Goal: Communication & Community: Ask a question

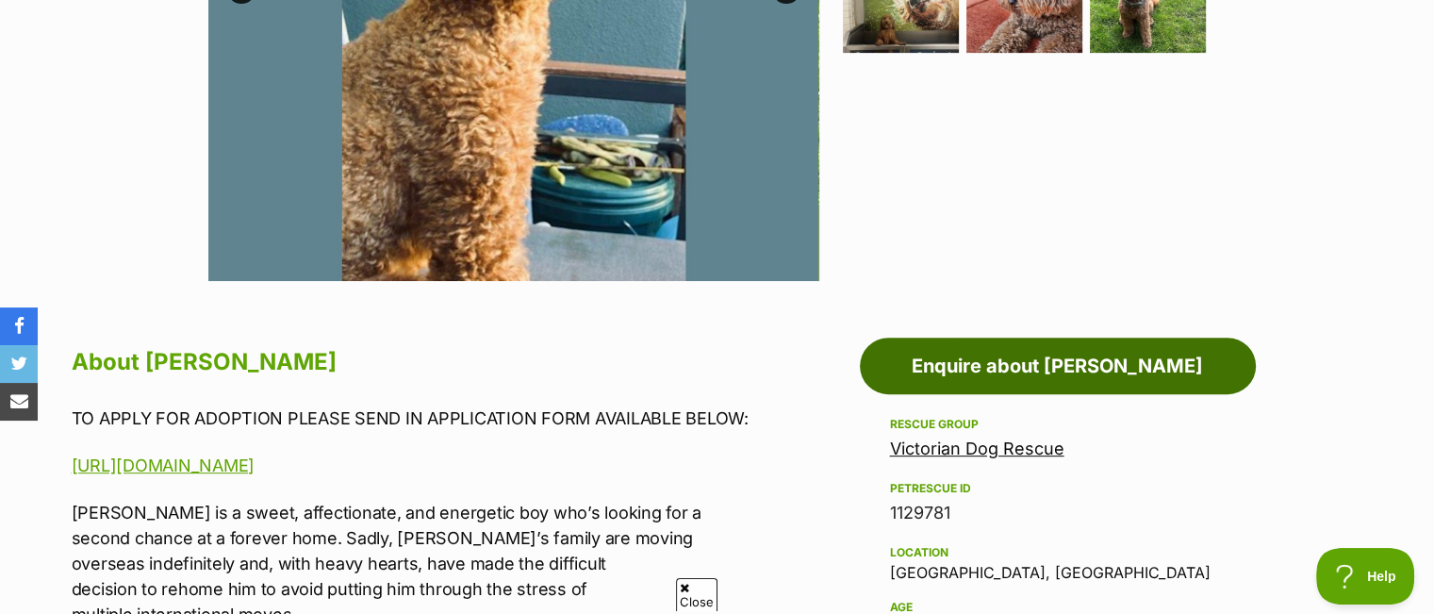
click at [1045, 372] on link "Enquire about Jerry Russellton" at bounding box center [1058, 366] width 396 height 57
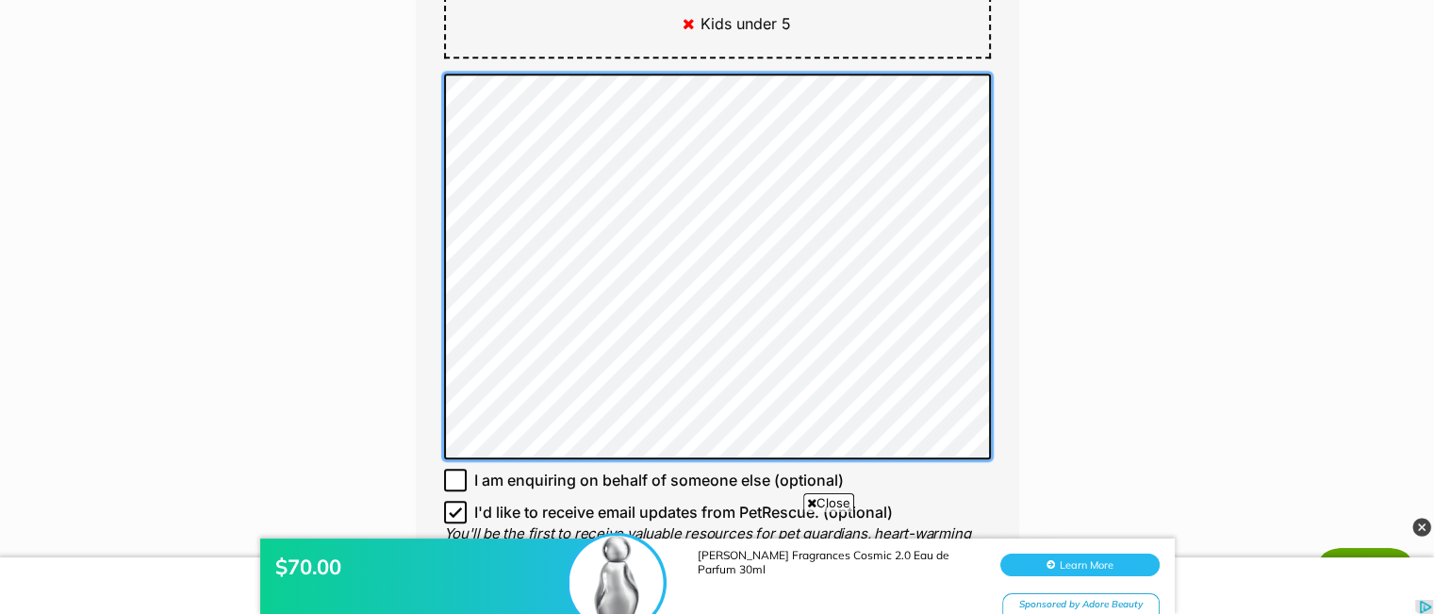
click at [406, 65] on div "Enquire about Jerry Russellton Want to increase your chances of a successful en…" at bounding box center [717, 202] width 660 height 2701
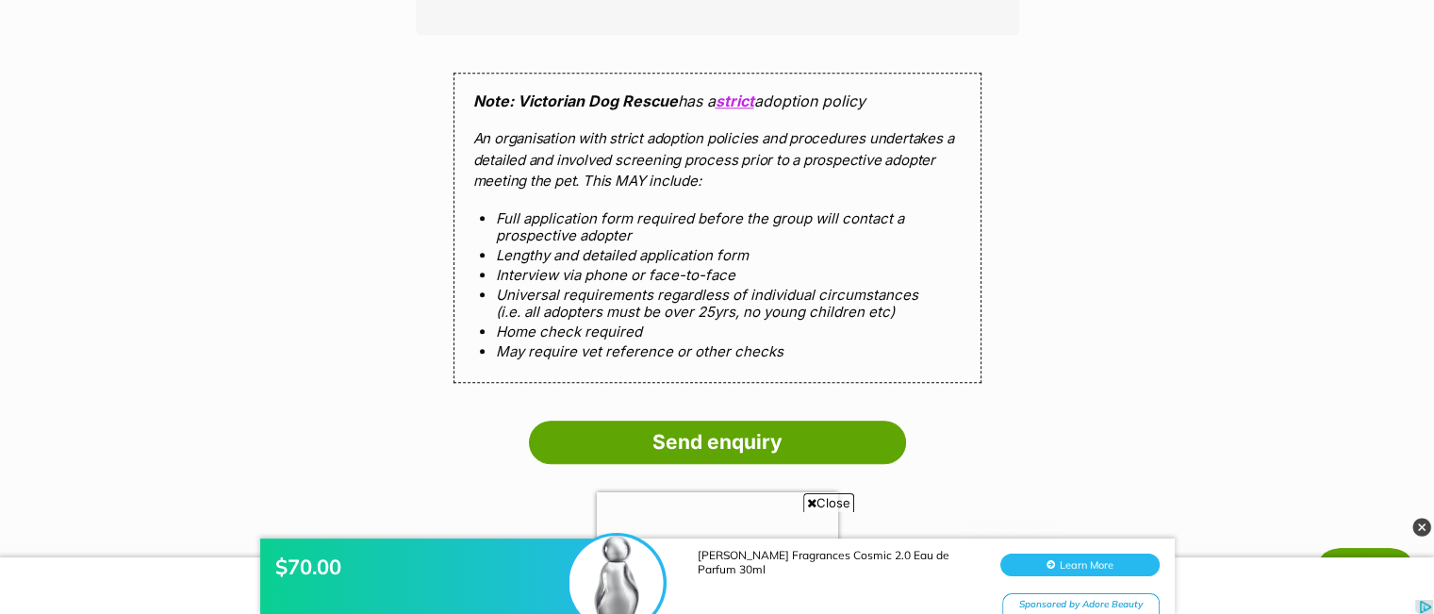
scroll to position [2074, 0]
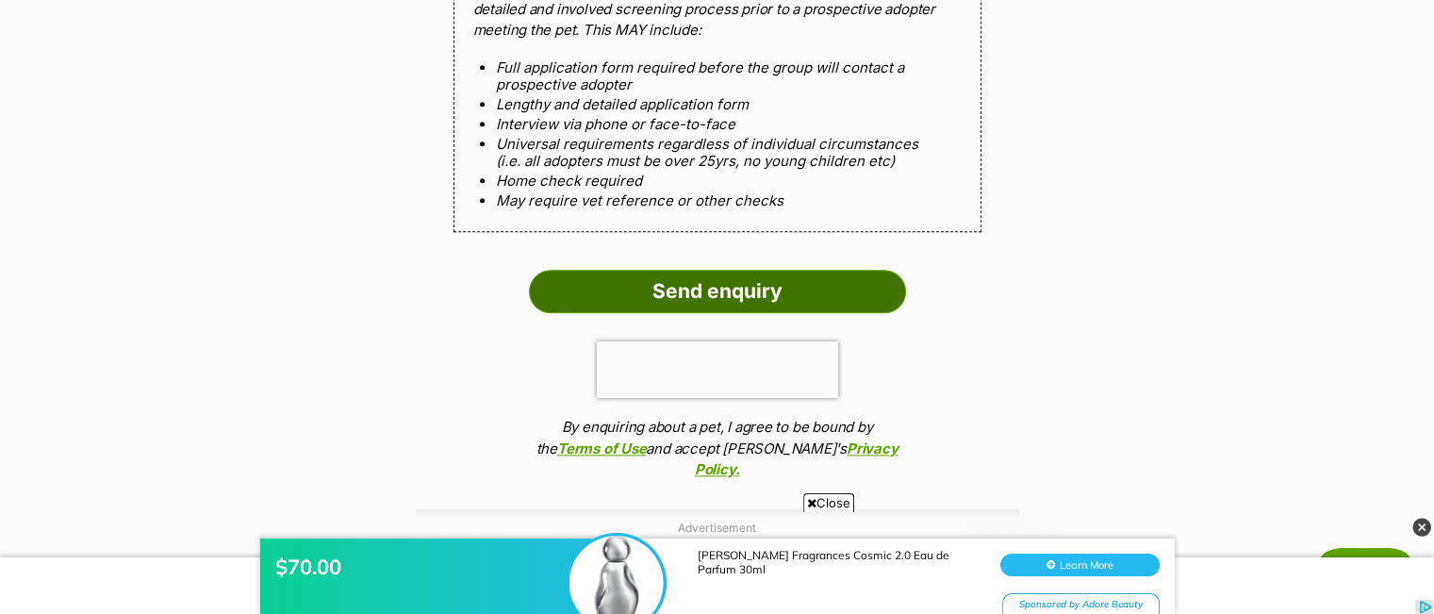
click at [713, 289] on input "Send enquiry" at bounding box center [717, 291] width 377 height 43
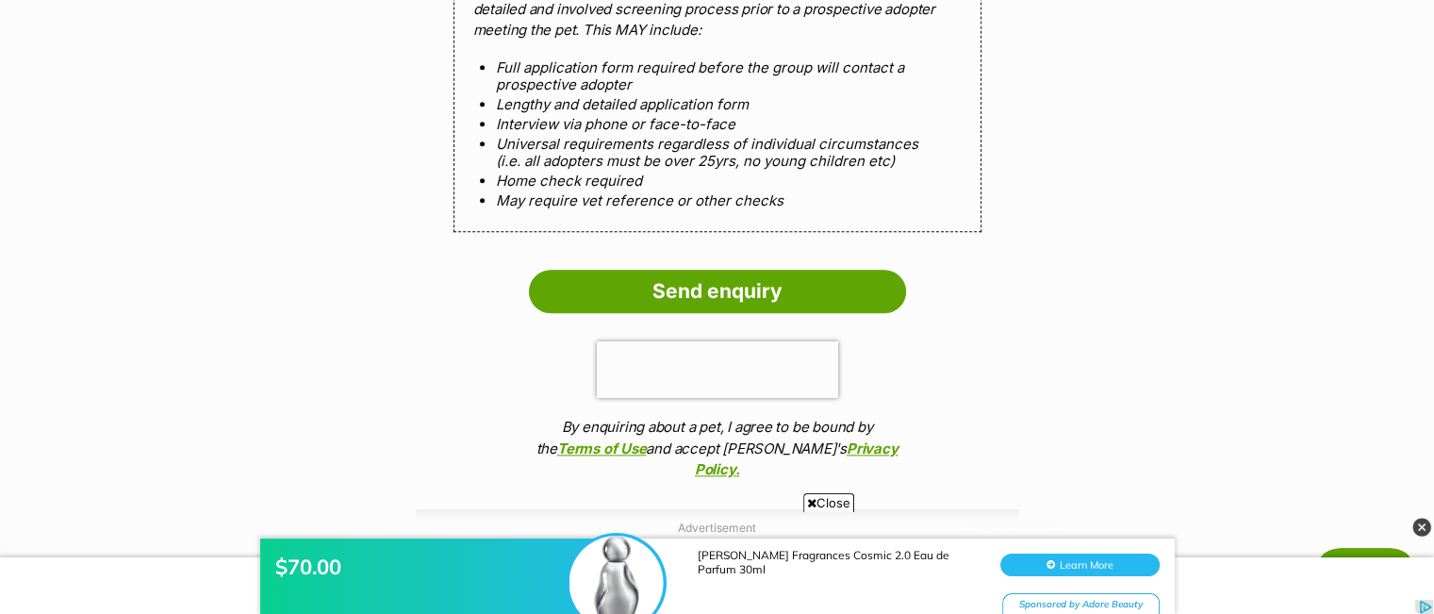
scroll to position [2072, 0]
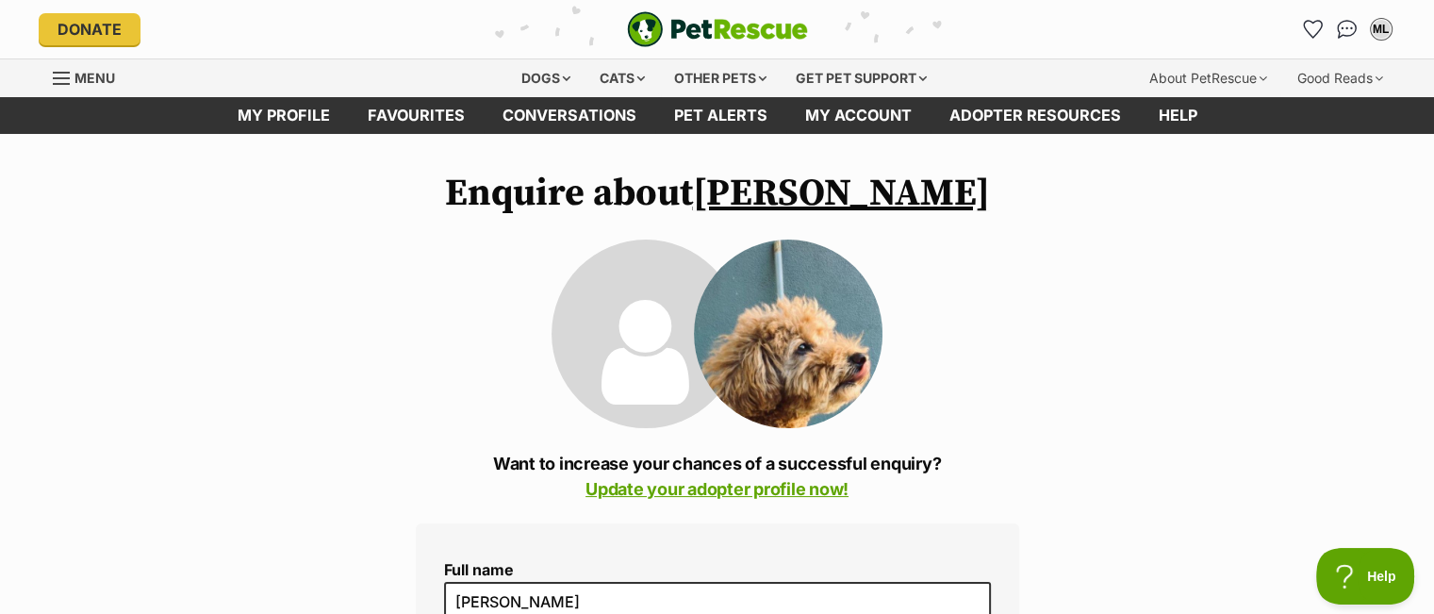
click at [78, 79] on span "Menu" at bounding box center [94, 78] width 41 height 16
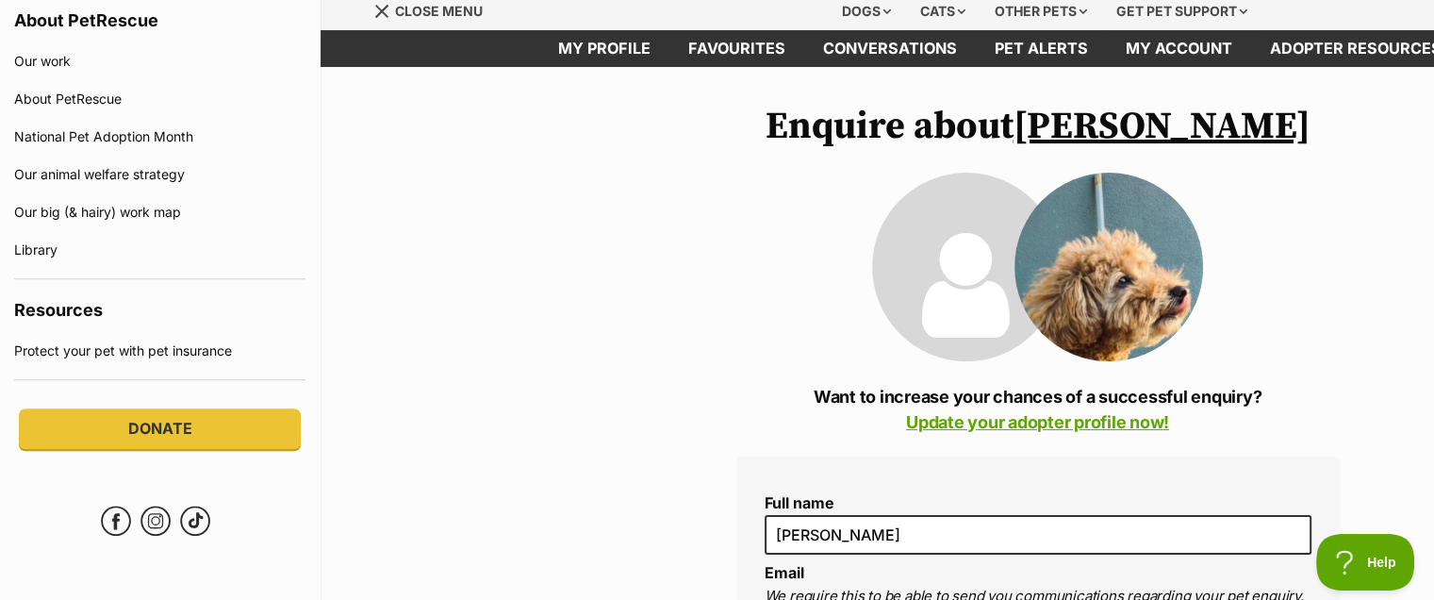
scroll to position [94, 0]
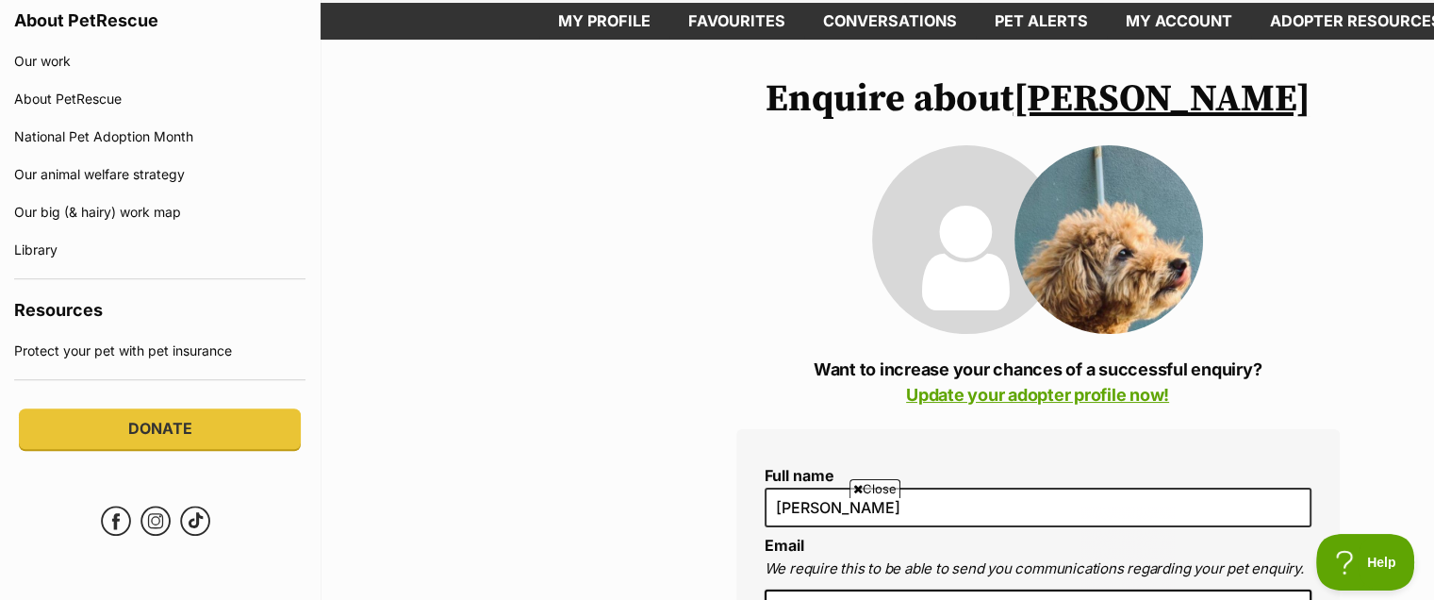
drag, startPoint x: 1377, startPoint y: 402, endPoint x: 1397, endPoint y: 346, distance: 59.0
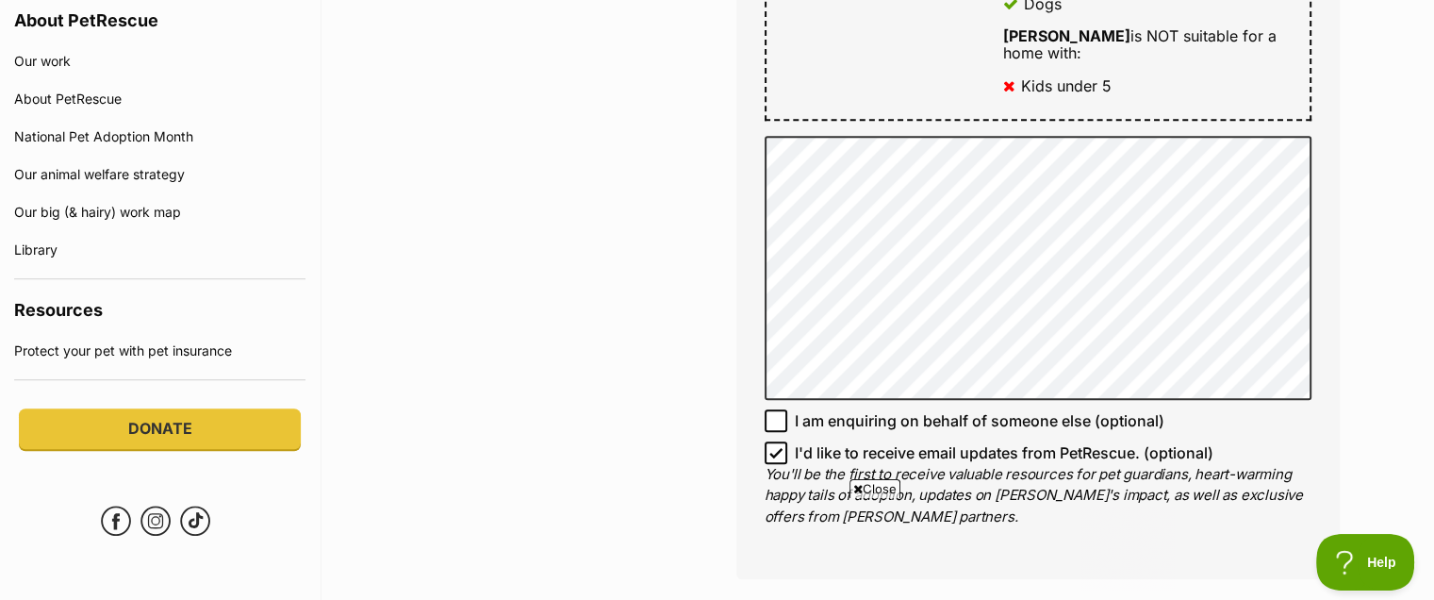
scroll to position [1414, 0]
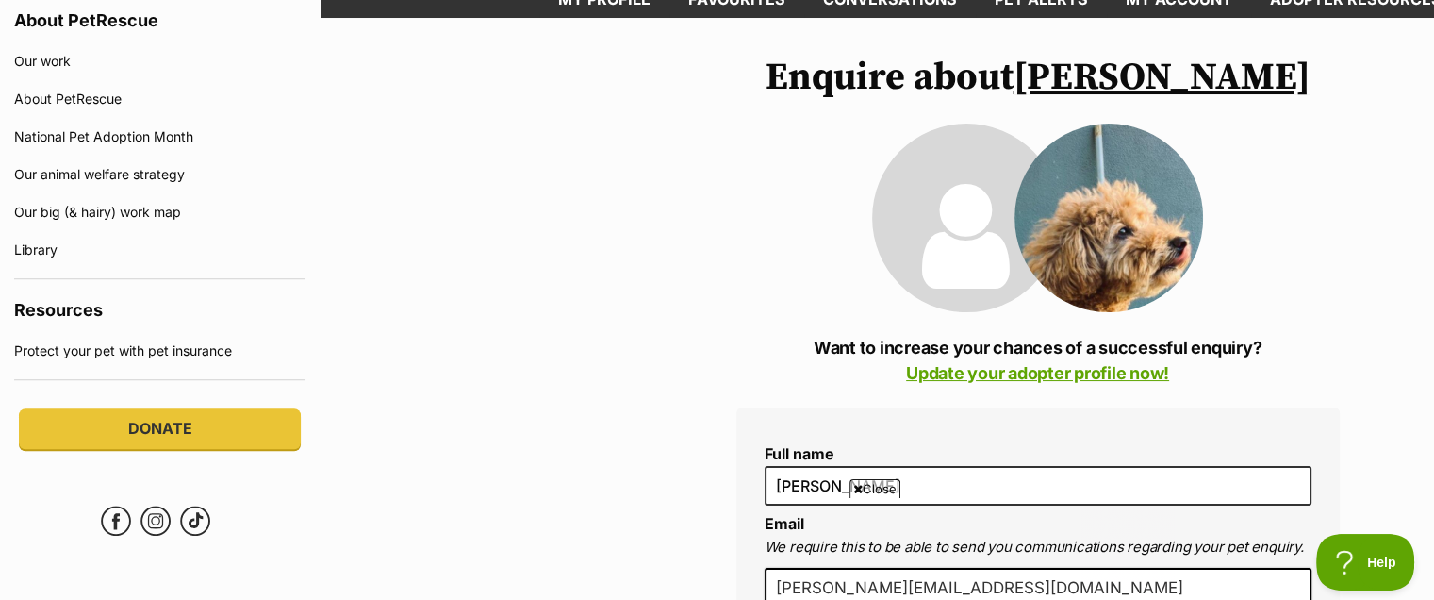
scroll to position [94, 0]
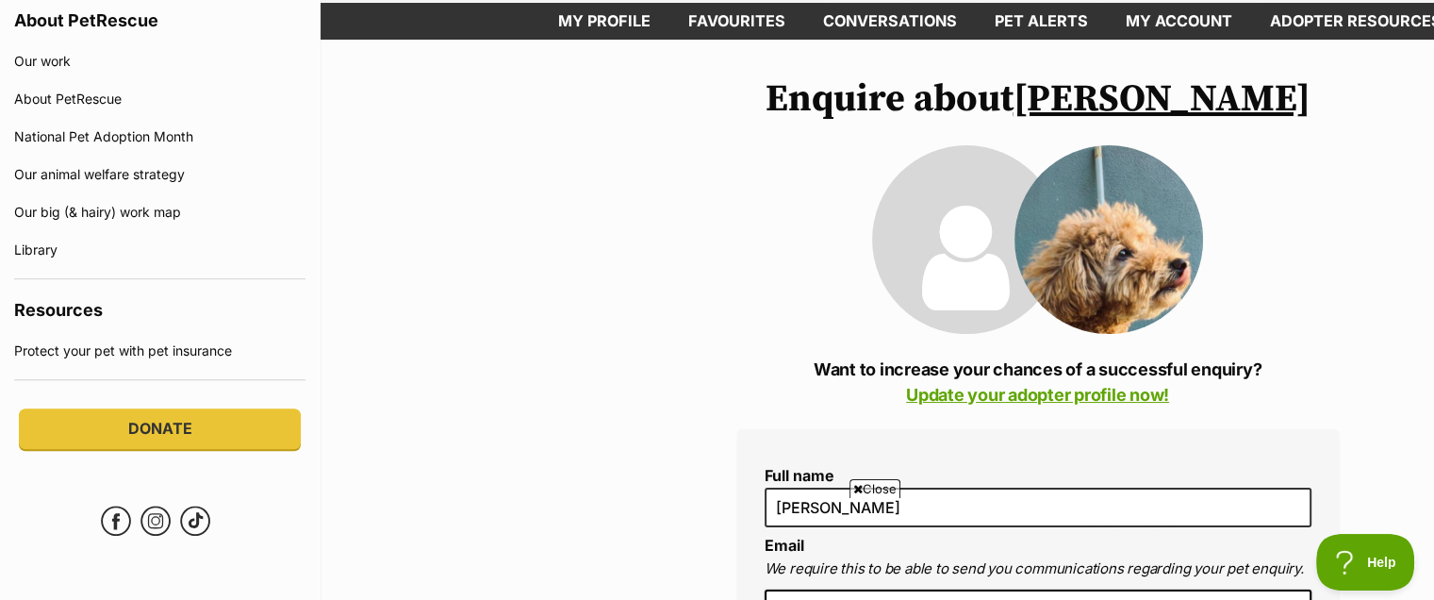
click at [1209, 104] on link "Jerry Russellton" at bounding box center [1162, 98] width 297 height 47
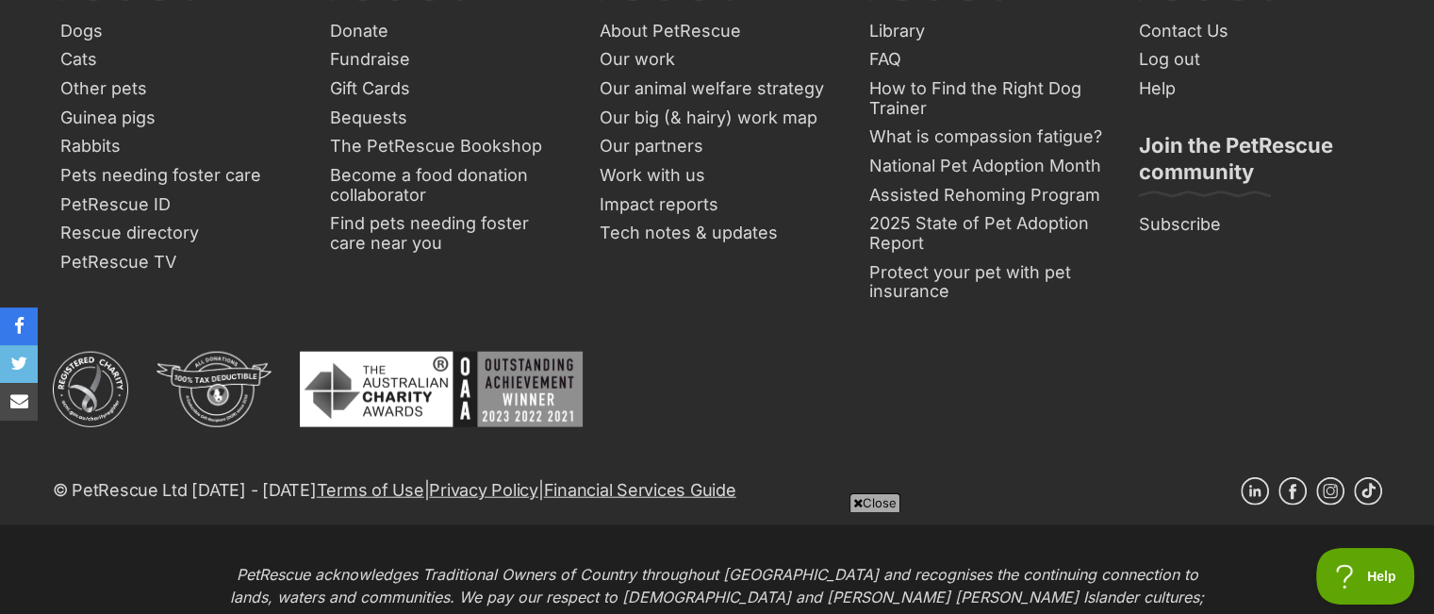
scroll to position [4525, 0]
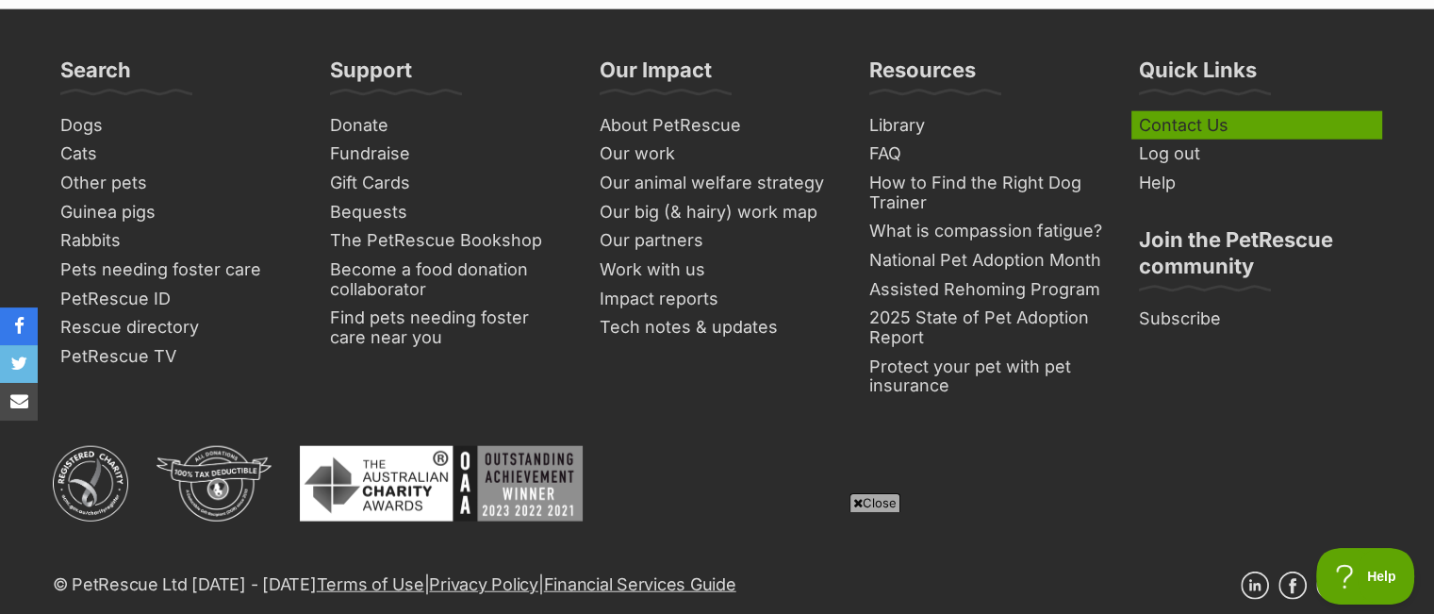
click at [1186, 111] on link "Contact Us" at bounding box center [1256, 125] width 251 height 29
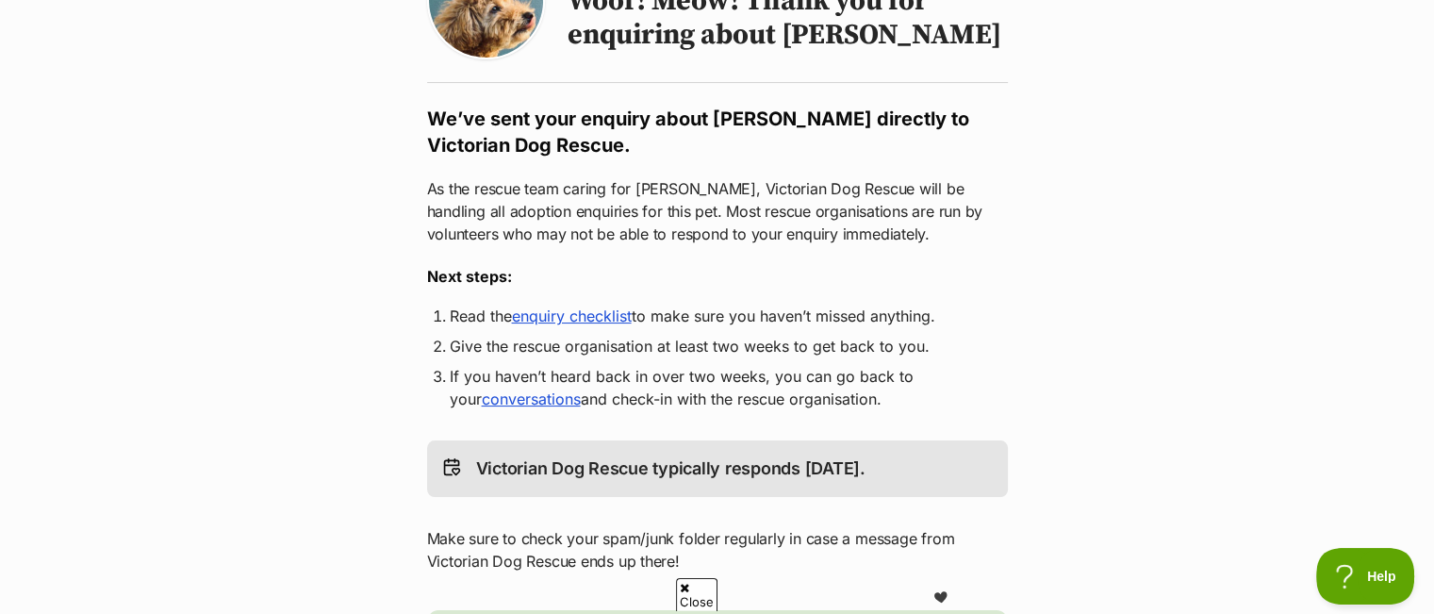
scroll to position [283, 0]
